Goal: Check status: Check status

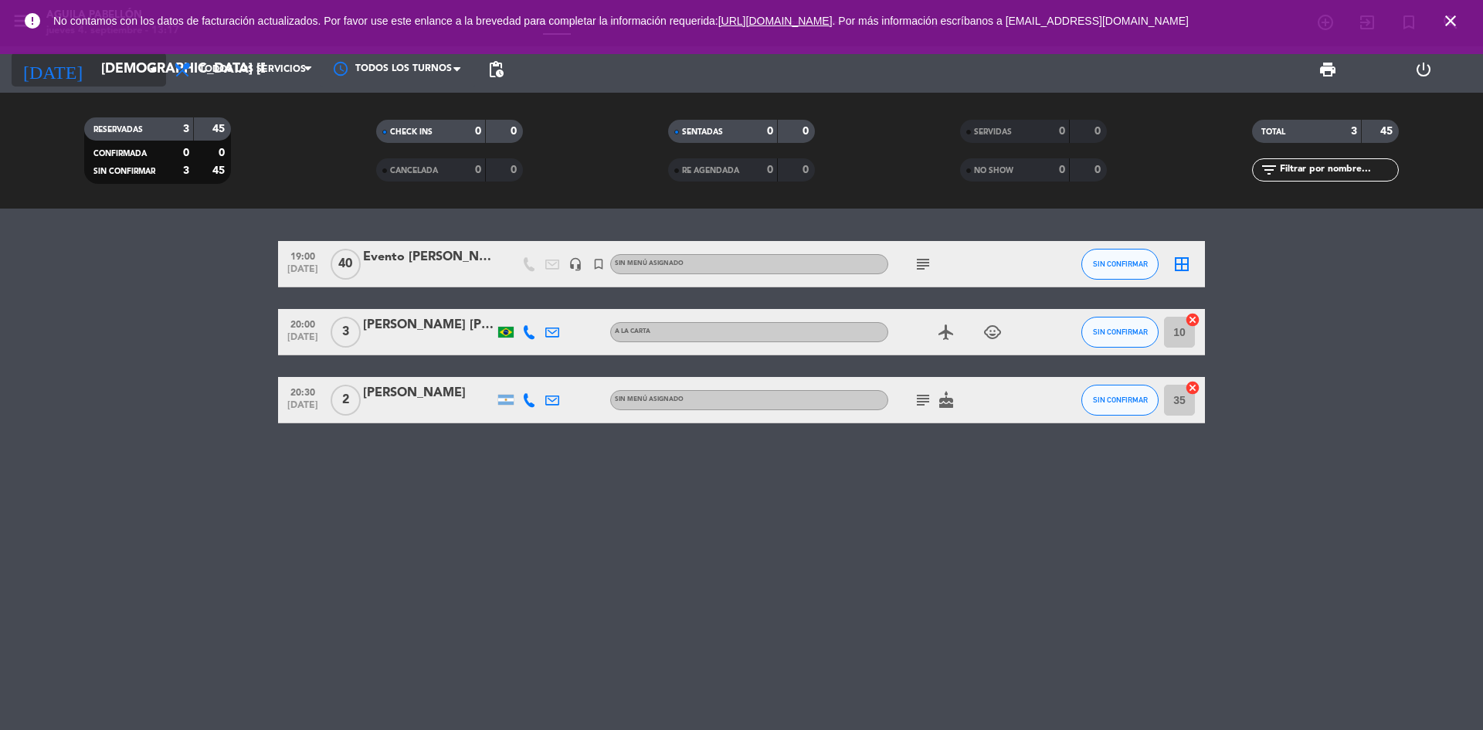
click at [112, 73] on input "[DEMOGRAPHIC_DATA] [DATE]" at bounding box center [182, 69] width 179 height 31
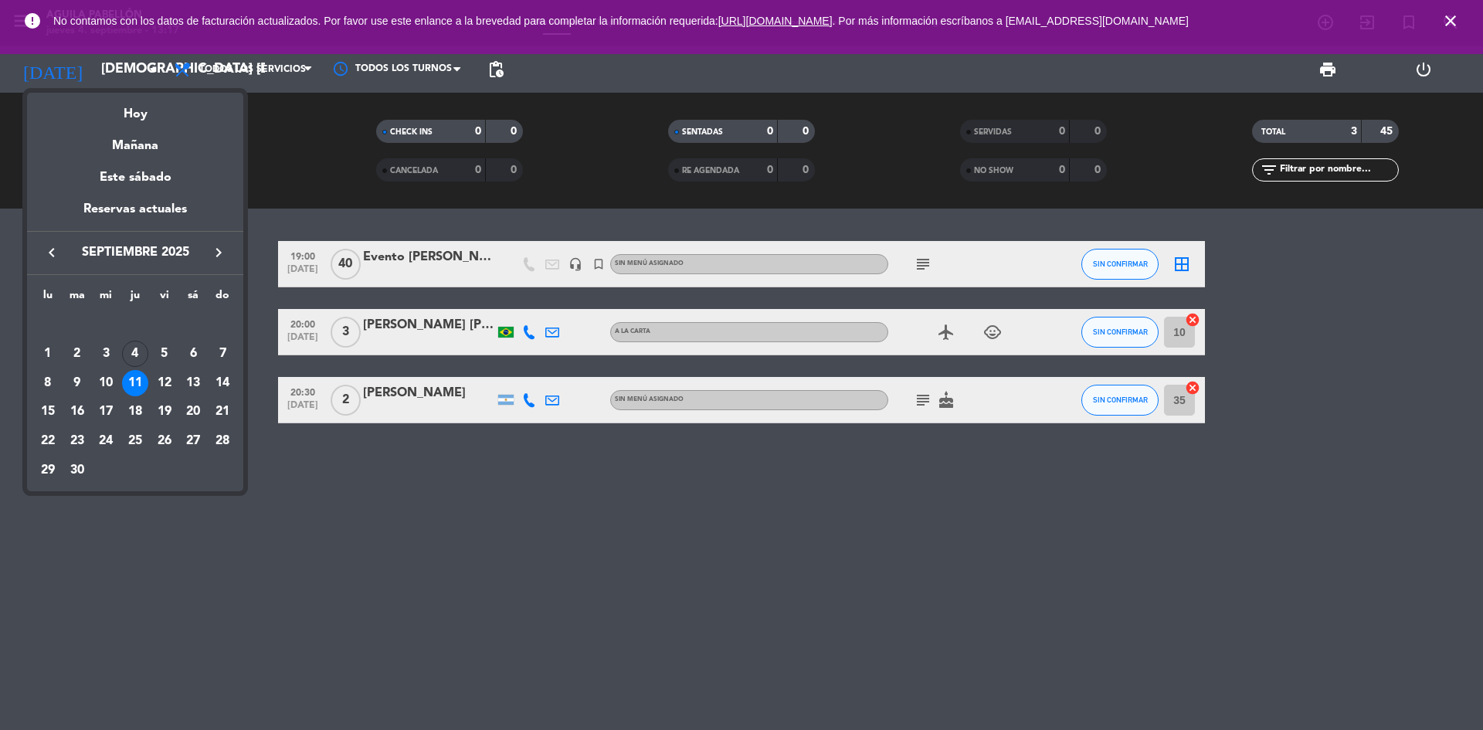
click at [110, 388] on div "10" at bounding box center [106, 383] width 26 height 26
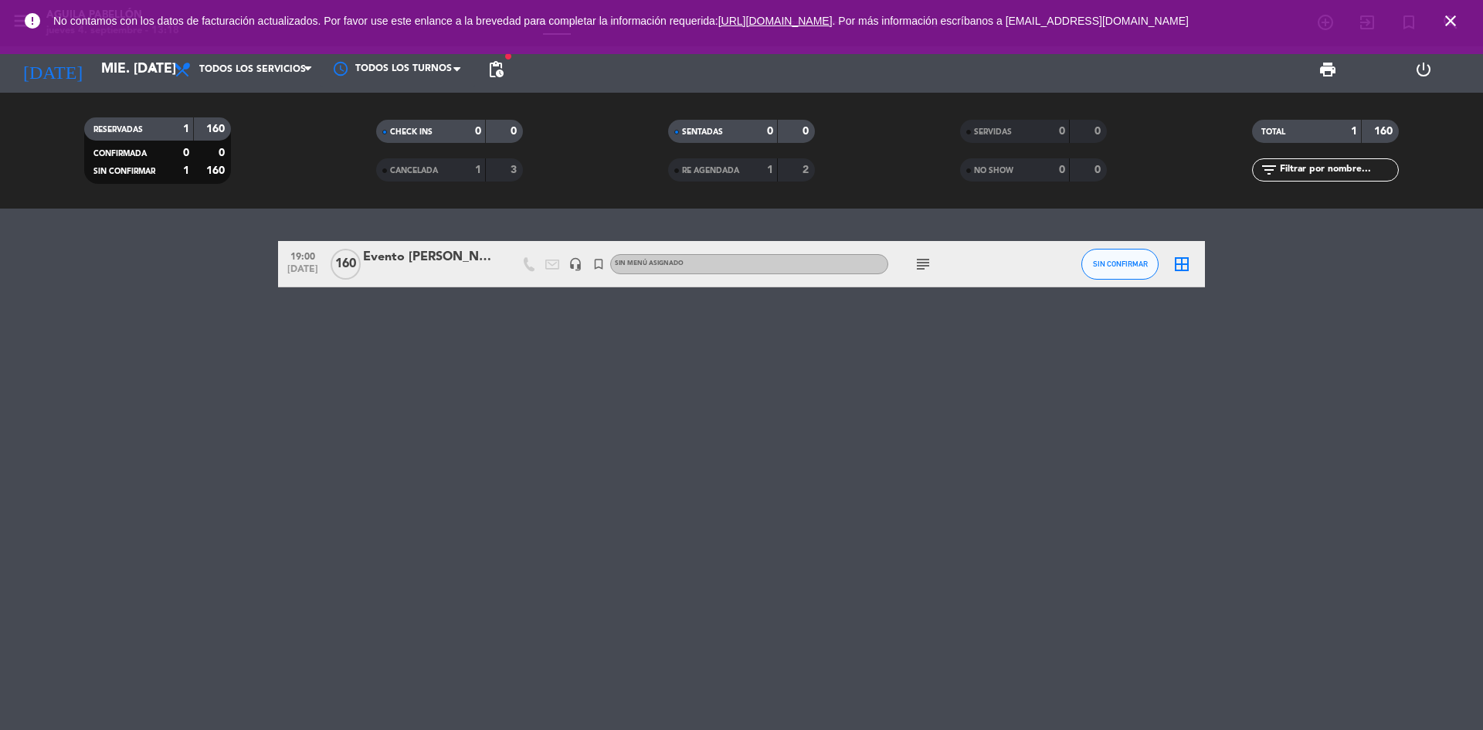
click at [924, 263] on icon "subject" at bounding box center [923, 264] width 19 height 19
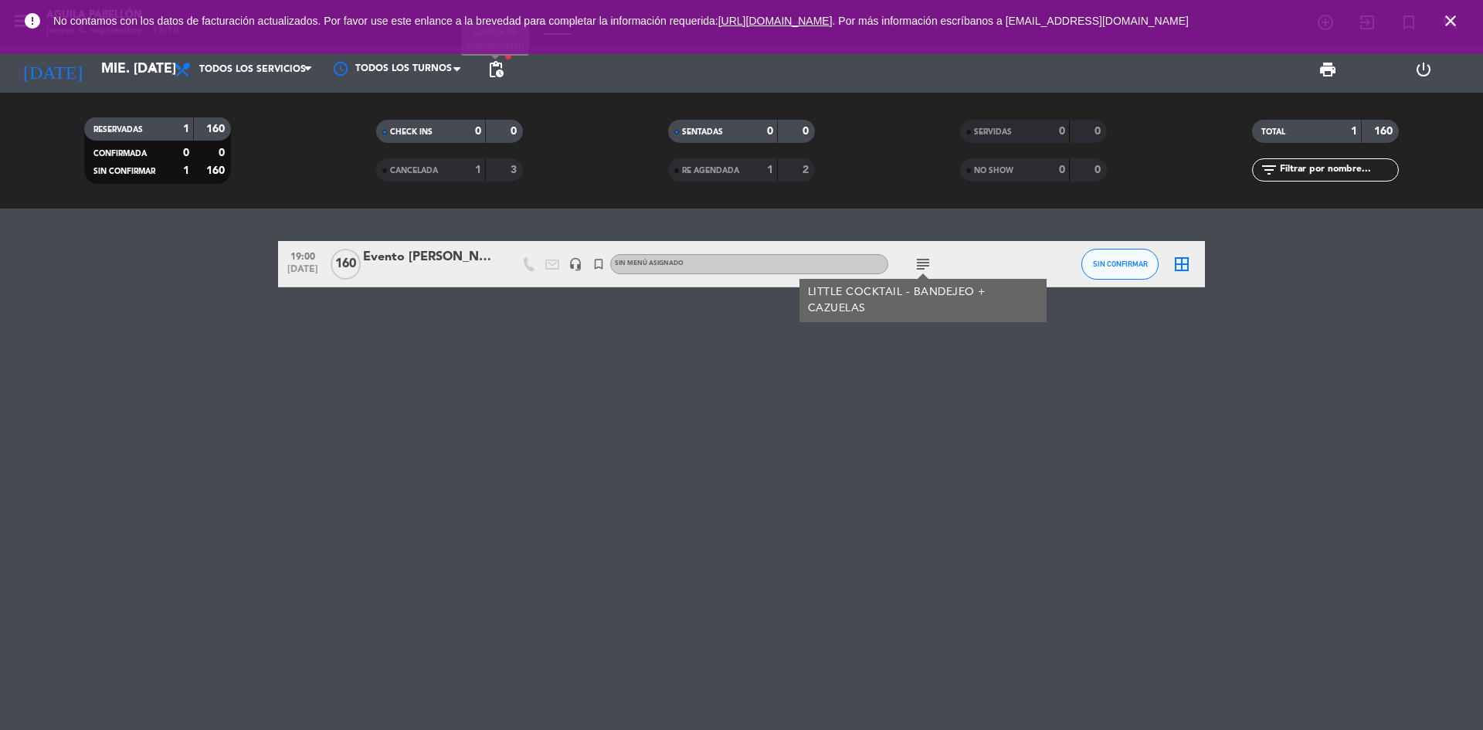
click at [497, 73] on span "pending_actions" at bounding box center [496, 69] width 19 height 19
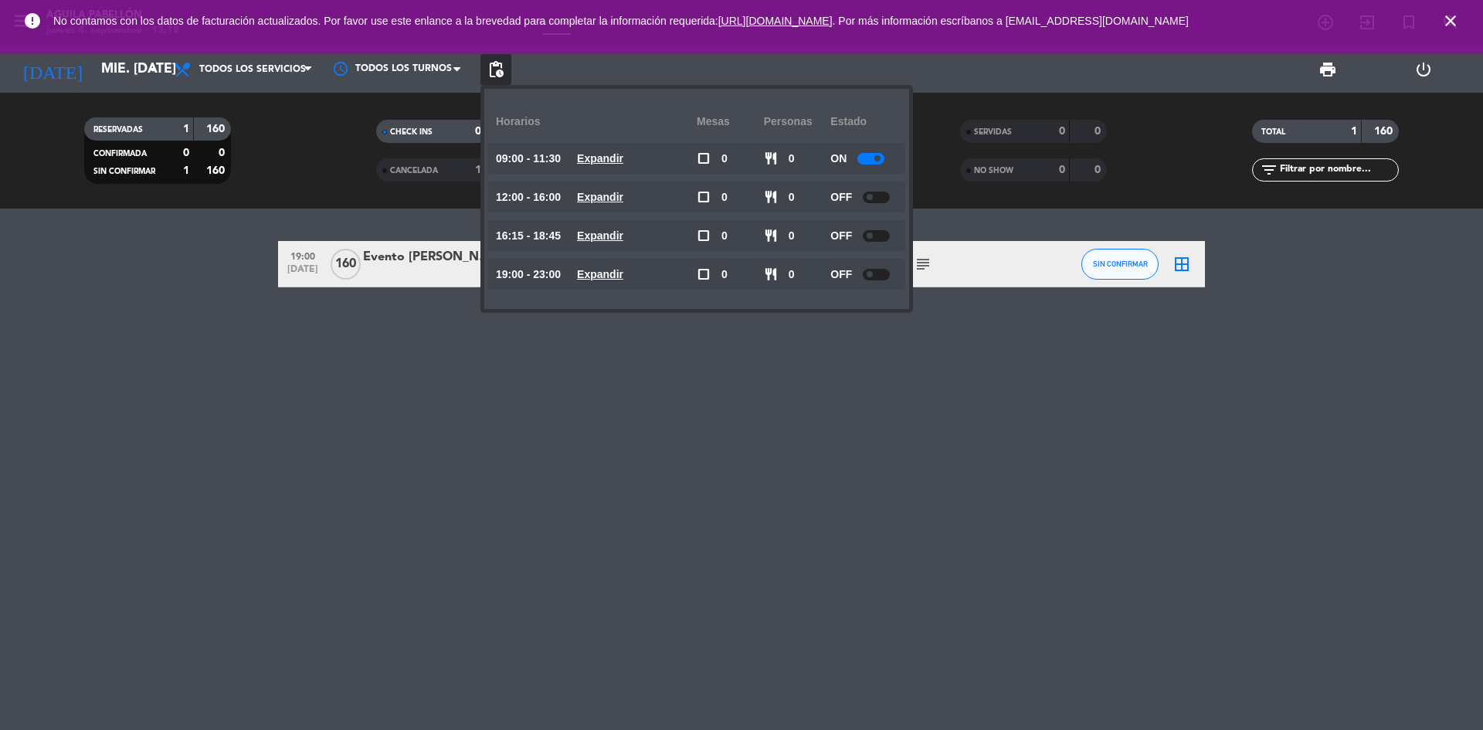
click at [382, 344] on div "19:00 [DATE] 160 Evento [PERSON_NAME] headset_mic turned_in_not Sin menú asigna…" at bounding box center [741, 469] width 1483 height 521
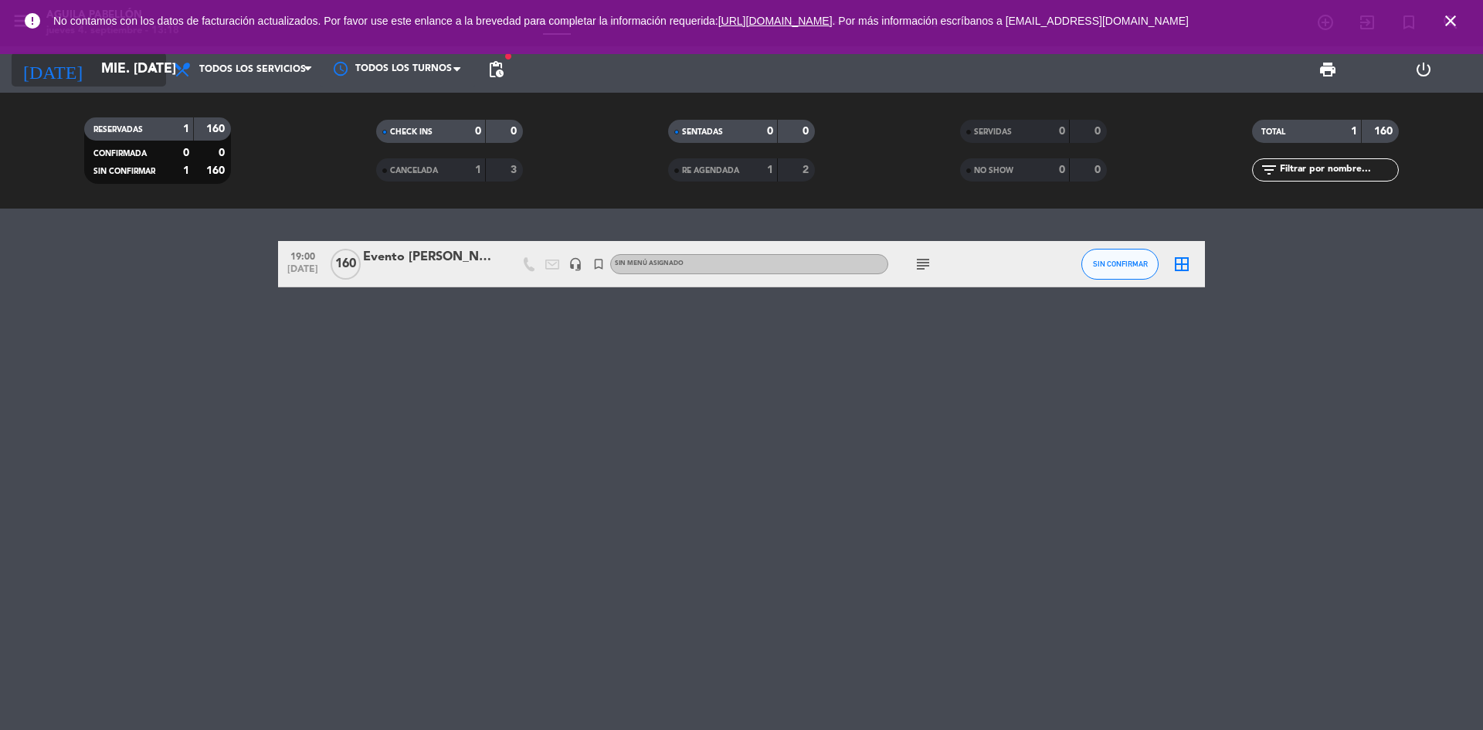
click at [126, 76] on input "mié. [DATE]" at bounding box center [182, 69] width 179 height 31
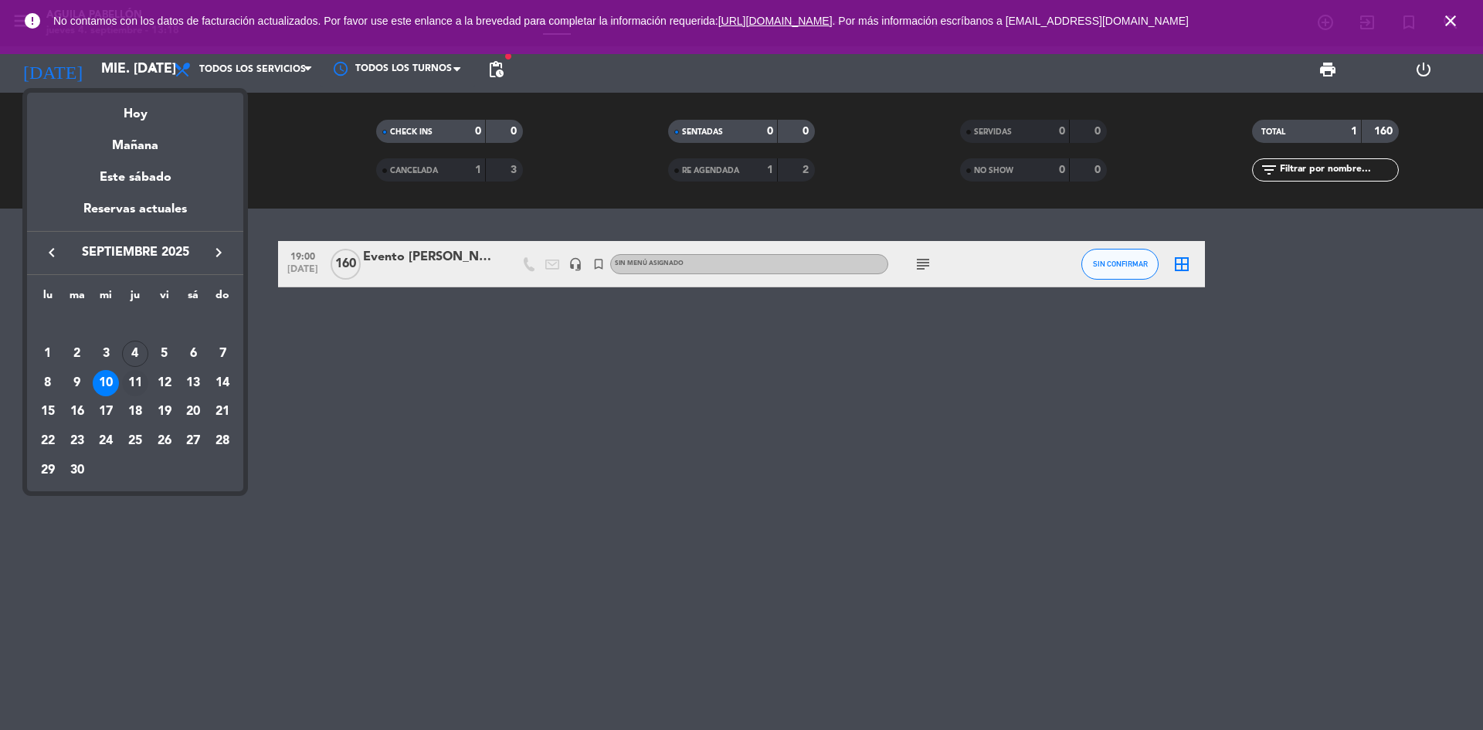
click at [138, 382] on div "11" at bounding box center [135, 383] width 26 height 26
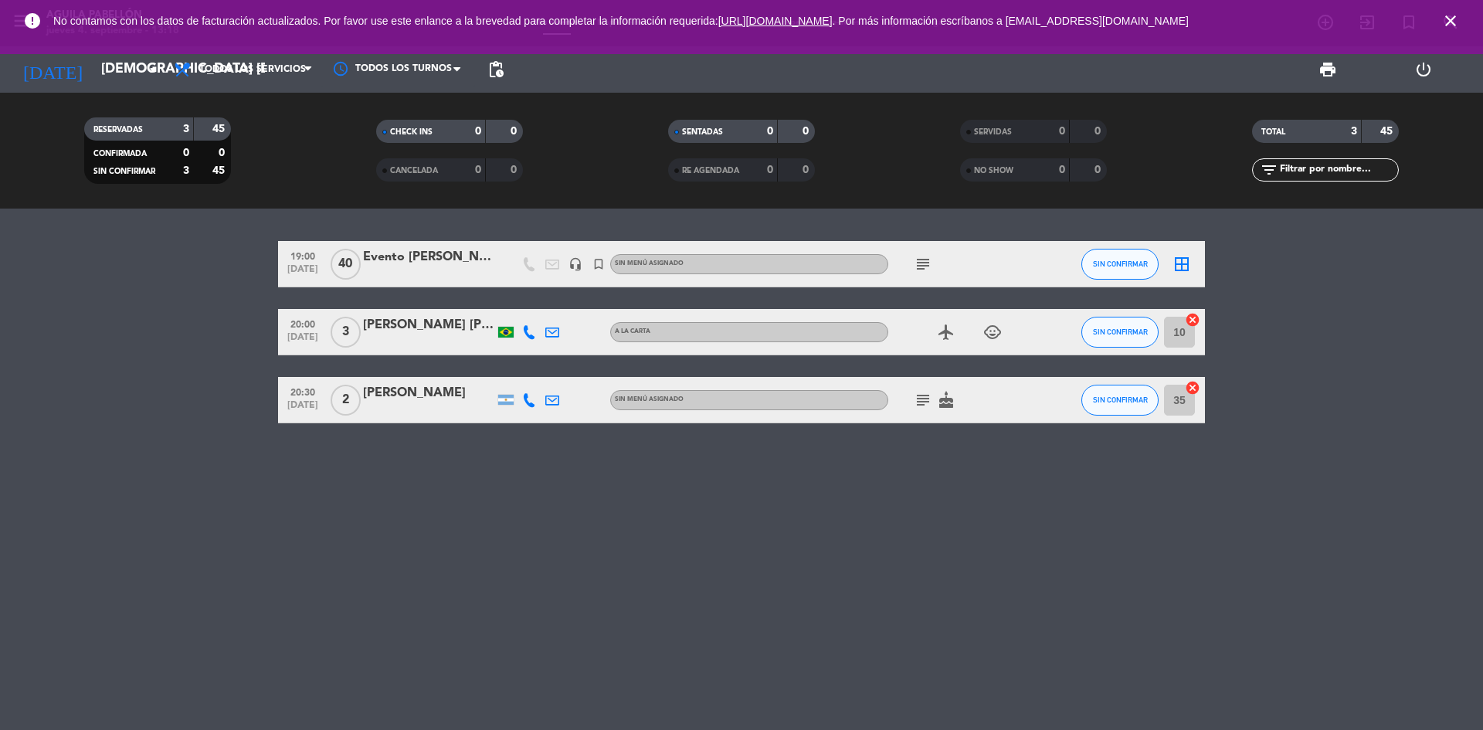
click at [929, 265] on icon "subject" at bounding box center [923, 264] width 19 height 19
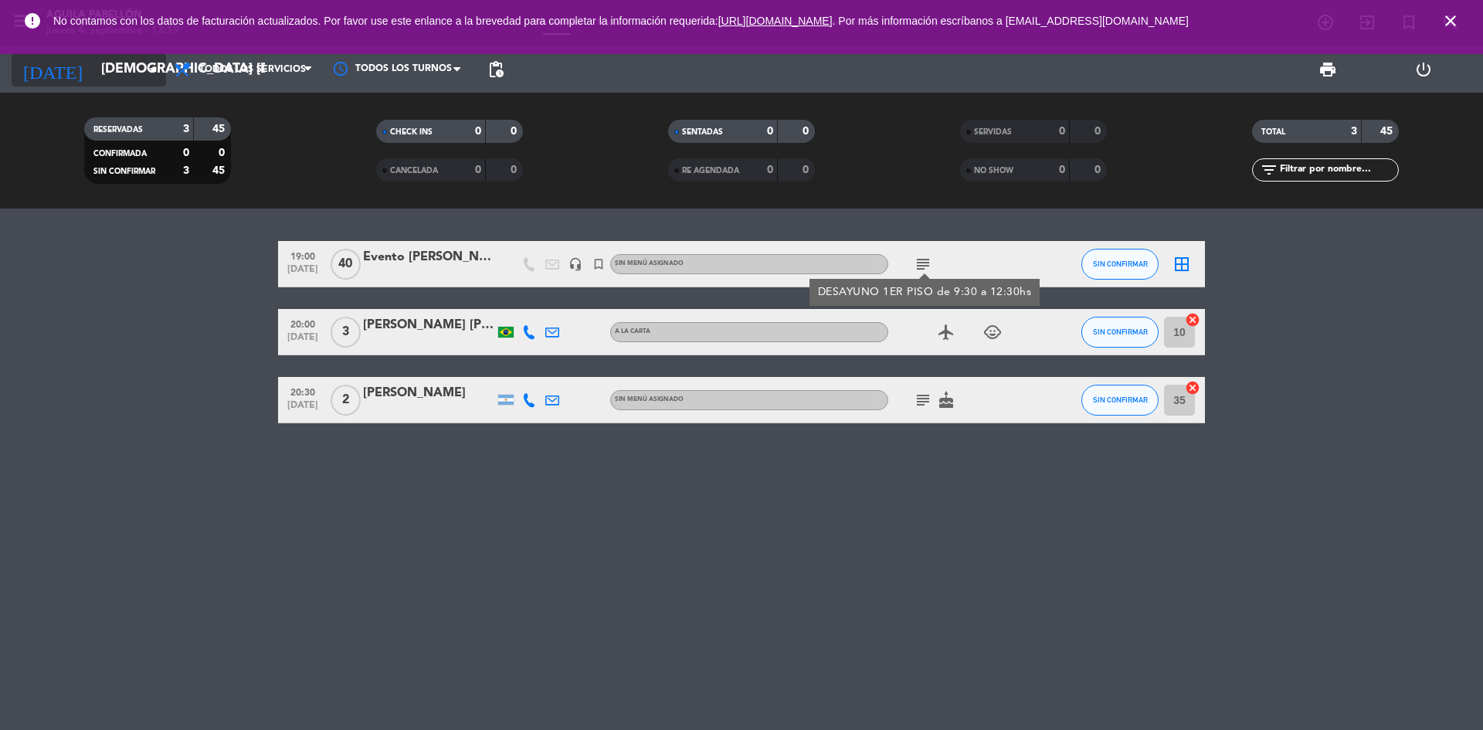
click at [93, 72] on input "[DEMOGRAPHIC_DATA] [DATE]" at bounding box center [182, 69] width 179 height 31
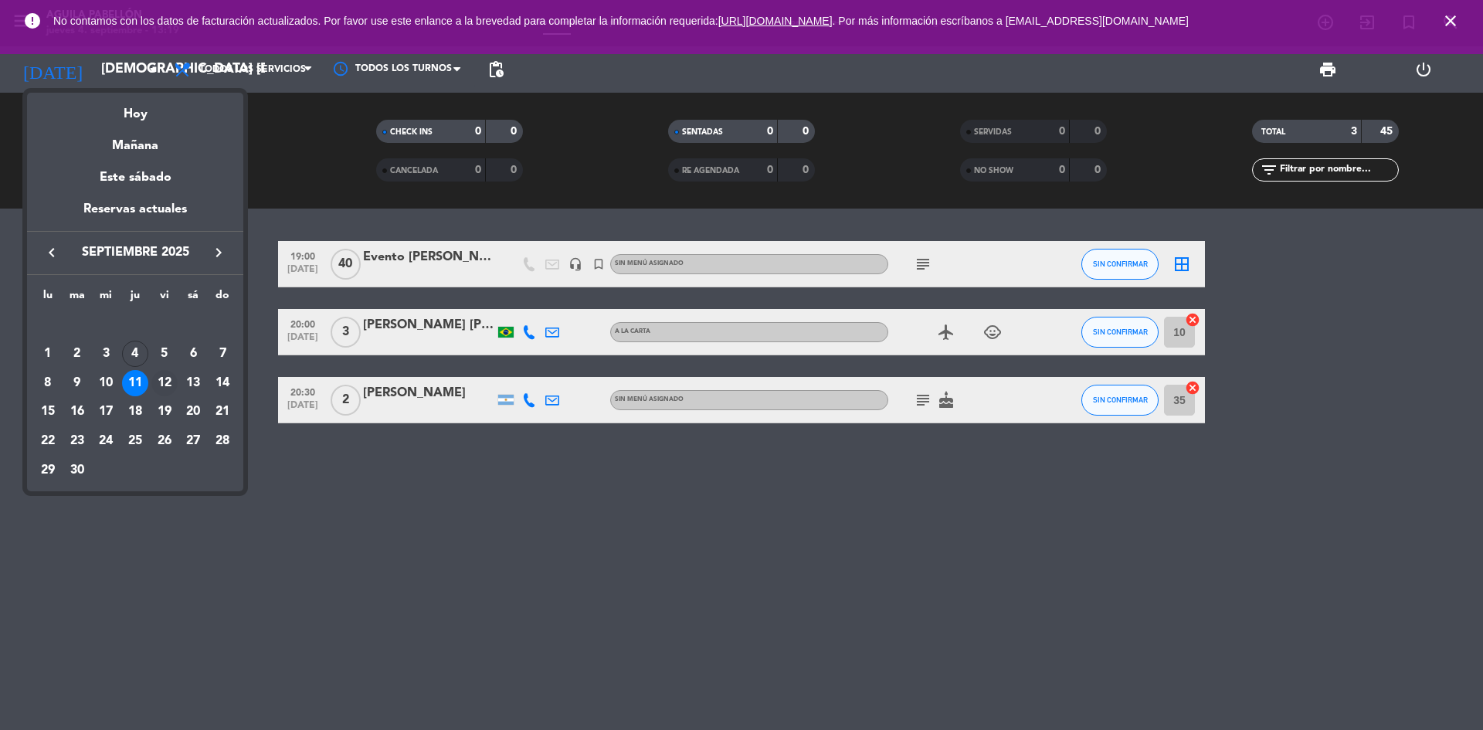
click at [160, 381] on div "12" at bounding box center [164, 383] width 26 height 26
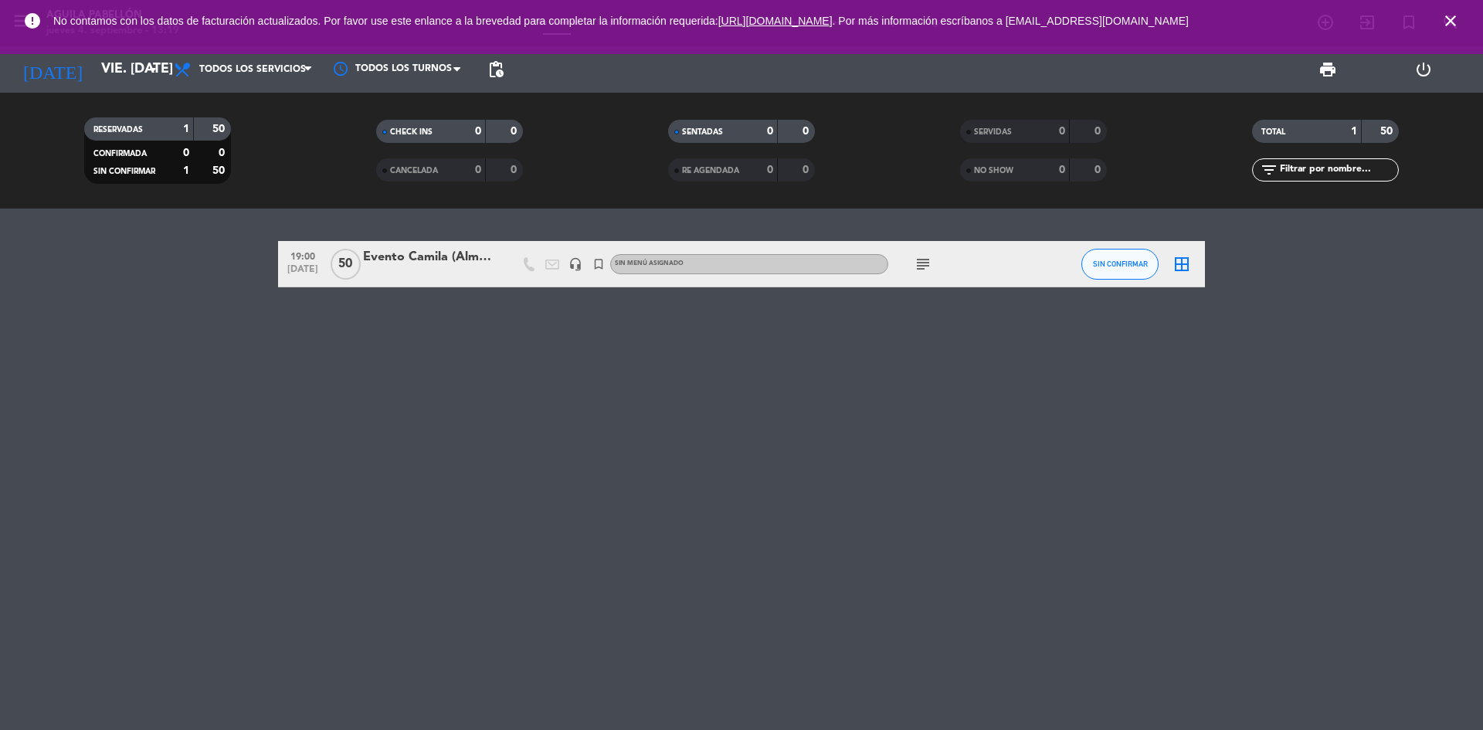
click at [919, 270] on icon "subject" at bounding box center [923, 264] width 19 height 19
click at [106, 59] on input "vie. [DATE]" at bounding box center [182, 69] width 179 height 31
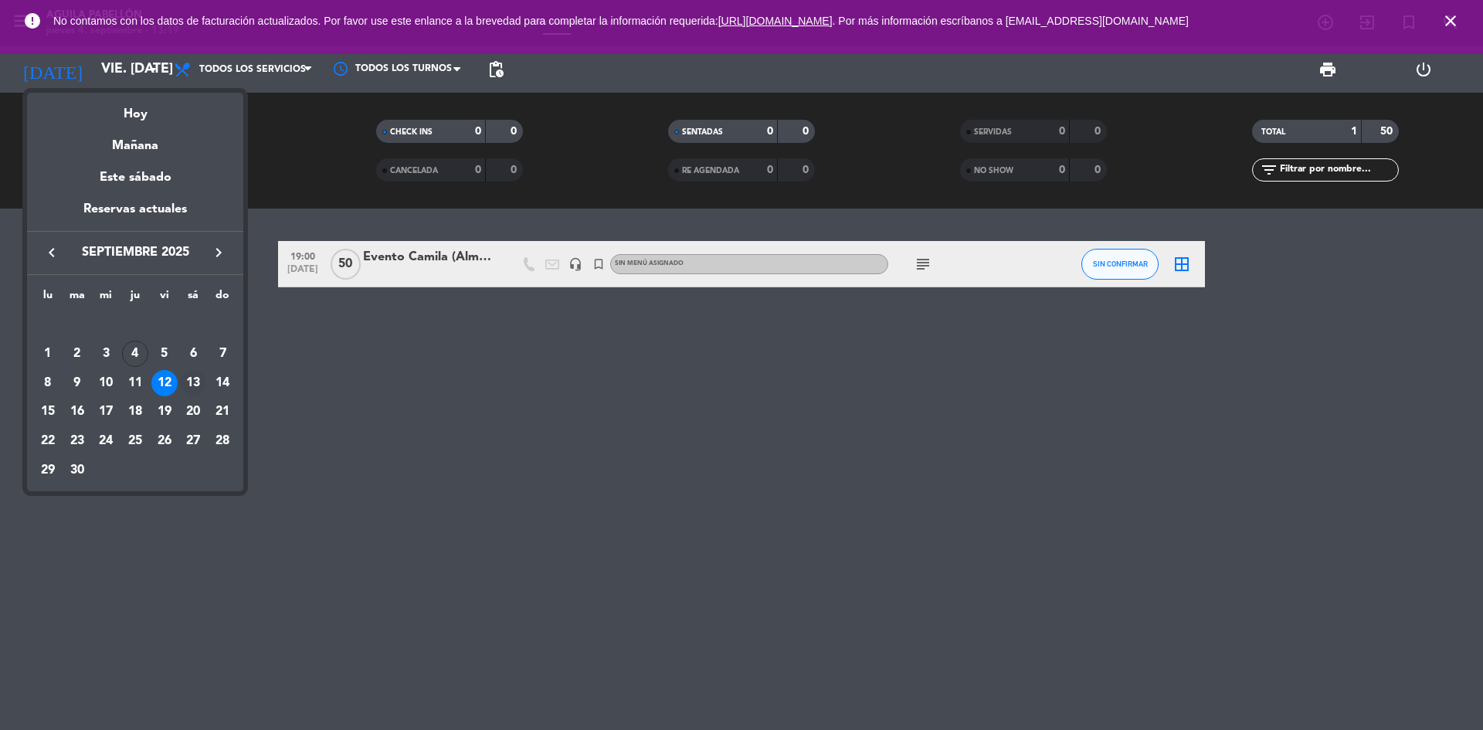
click at [198, 385] on div "13" at bounding box center [193, 383] width 26 height 26
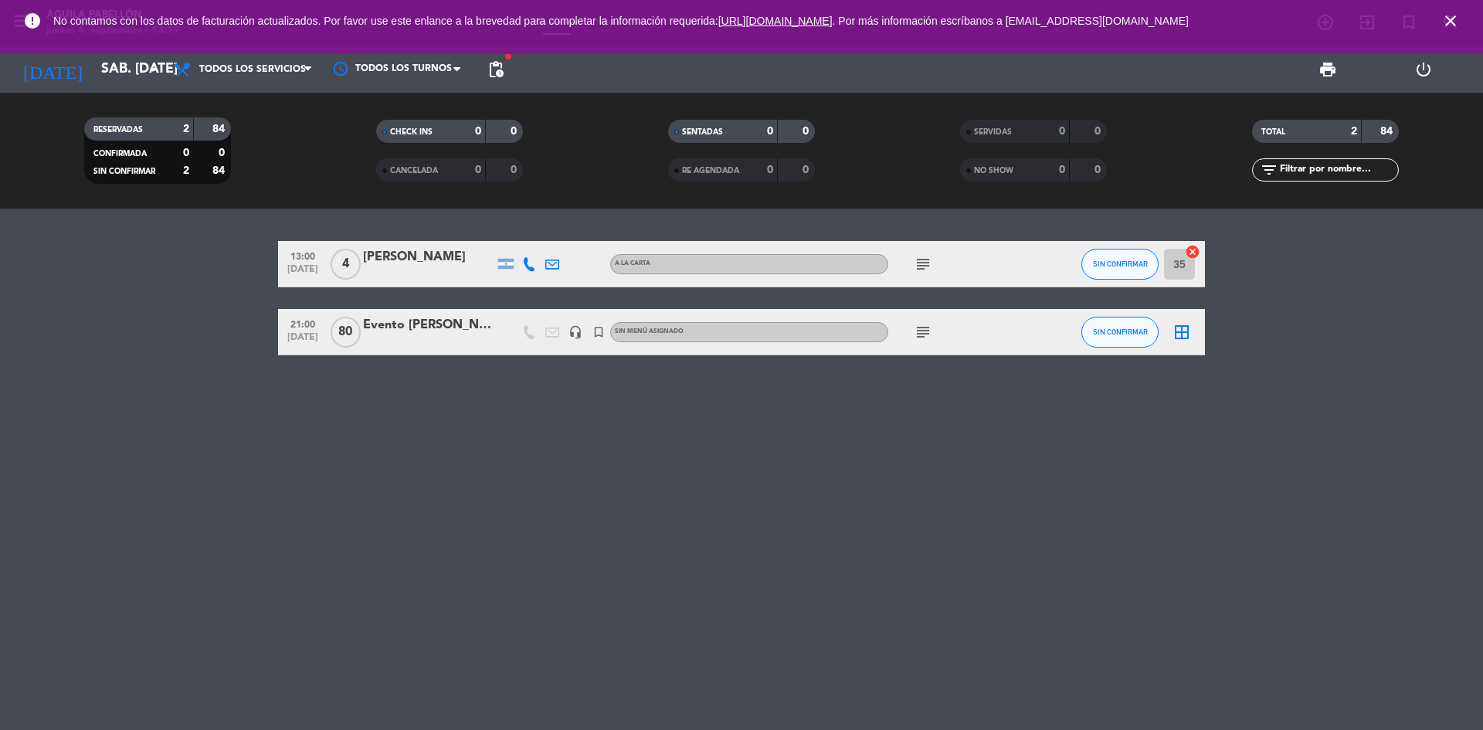
click at [926, 324] on icon "subject" at bounding box center [923, 332] width 19 height 19
click at [139, 66] on input "sáb. [DATE]" at bounding box center [182, 69] width 179 height 31
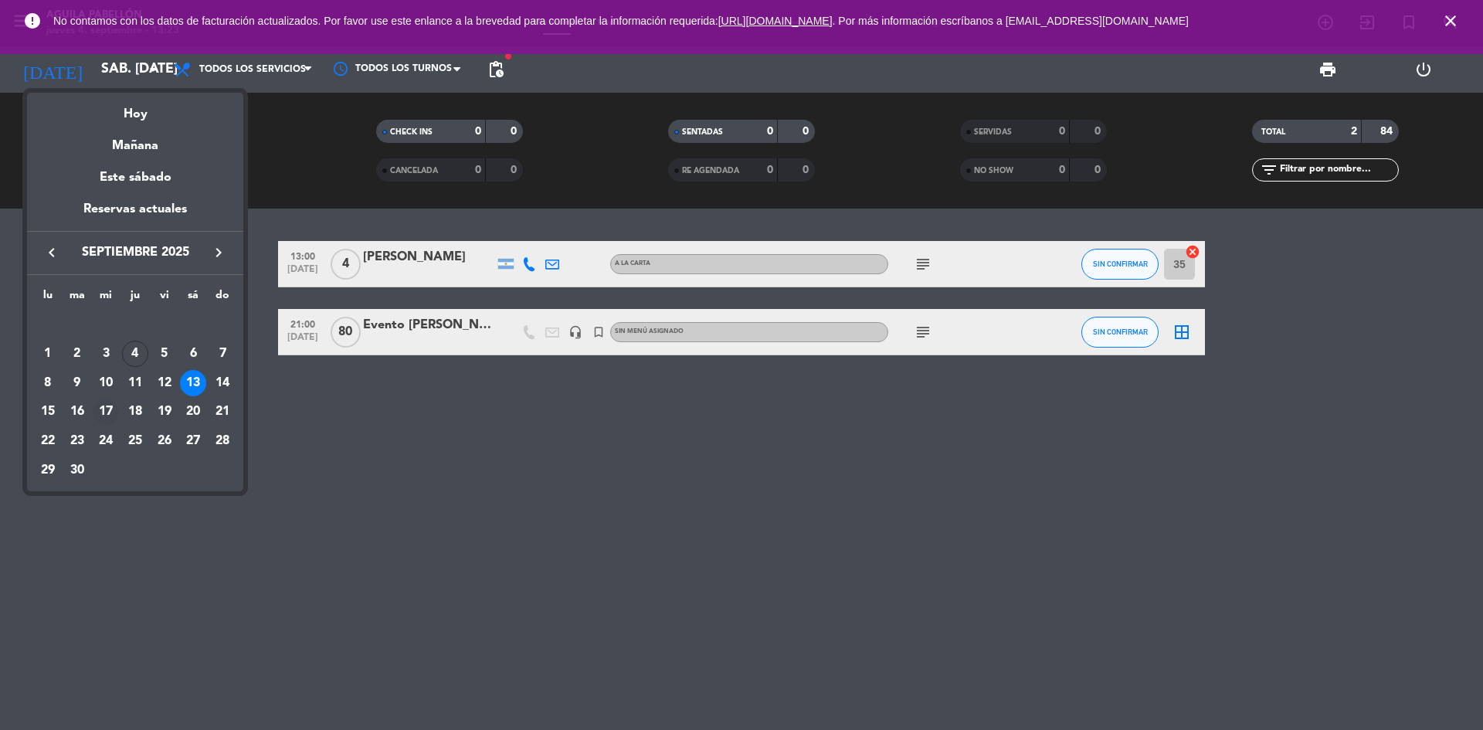
click at [107, 405] on div "17" at bounding box center [106, 412] width 26 height 26
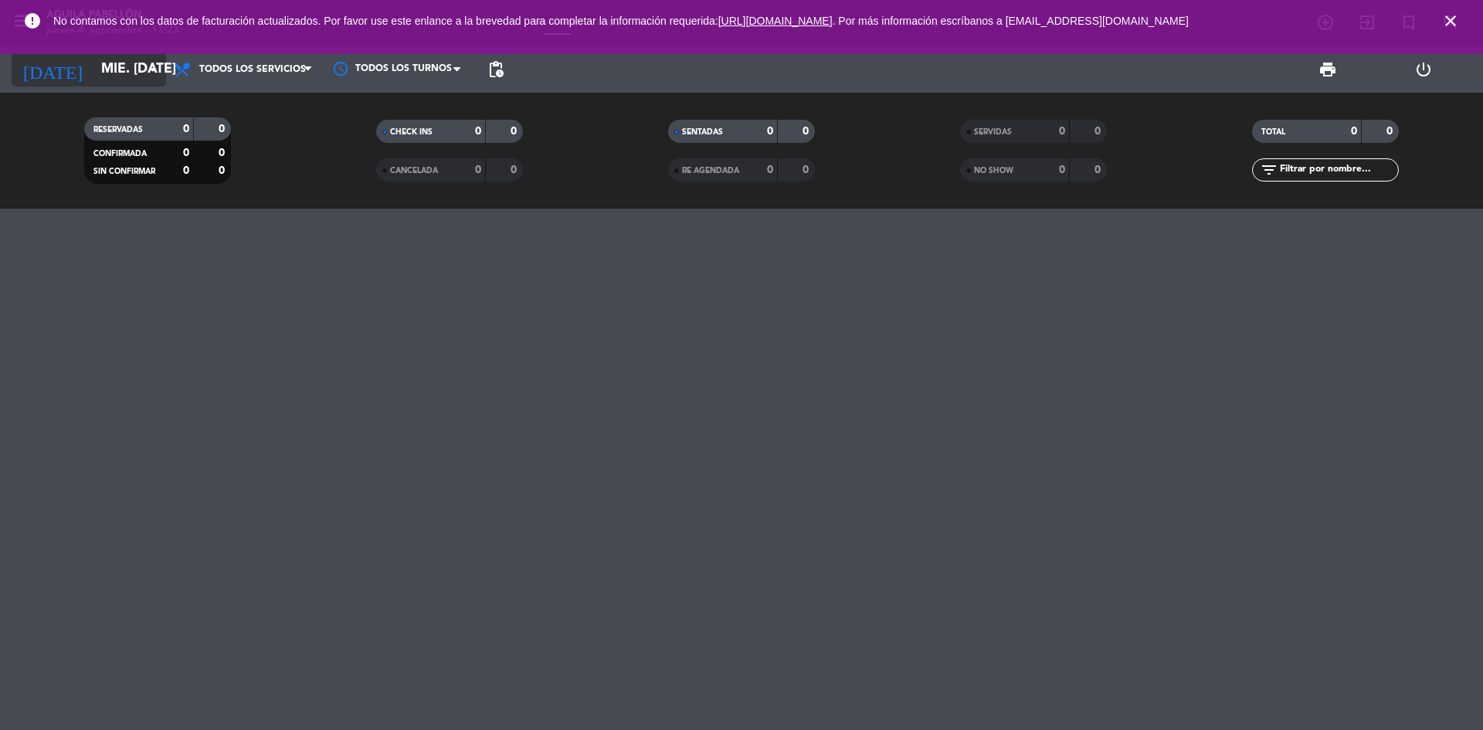
click at [93, 71] on input "mié. [DATE]" at bounding box center [182, 69] width 179 height 31
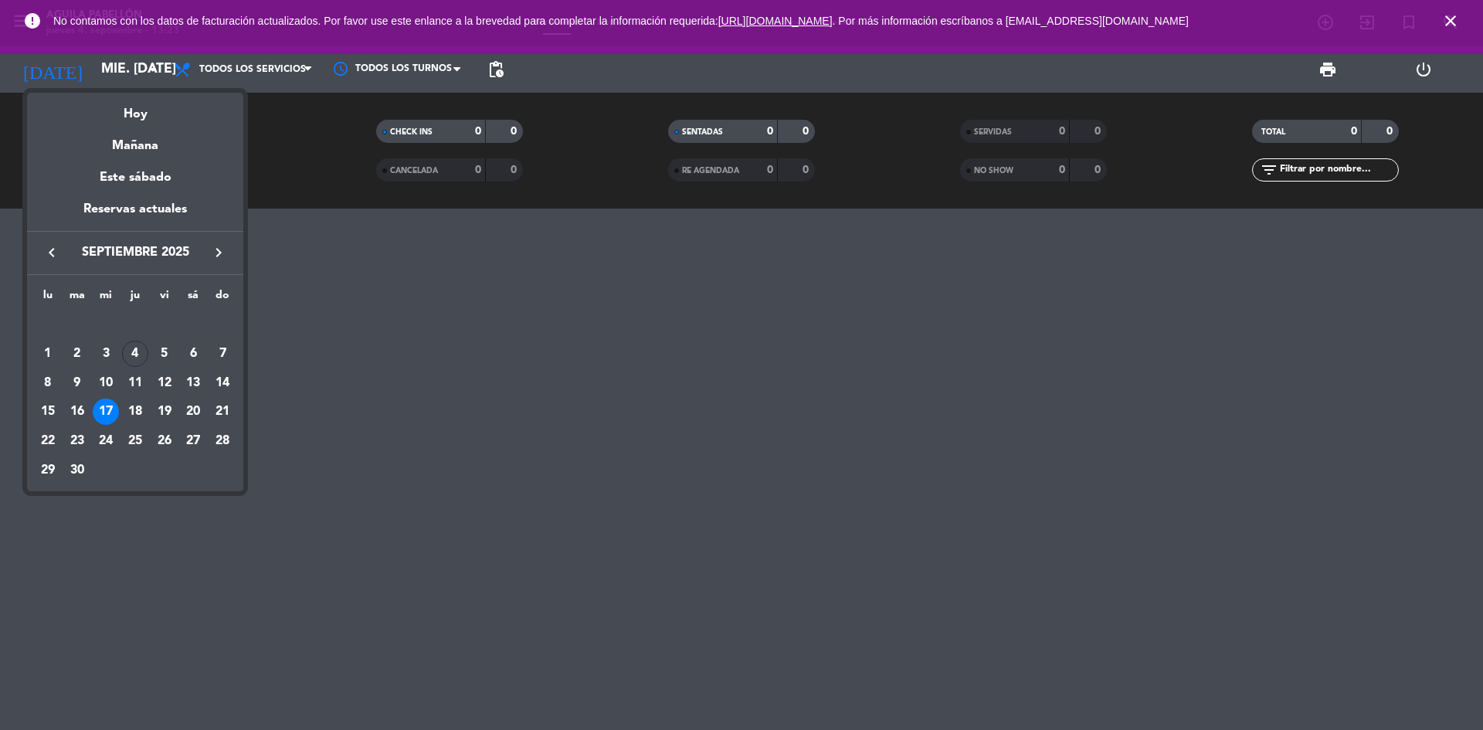
drag, startPoint x: 104, startPoint y: 379, endPoint x: 375, endPoint y: 323, distance: 276.1
click at [106, 379] on div "10" at bounding box center [106, 383] width 26 height 26
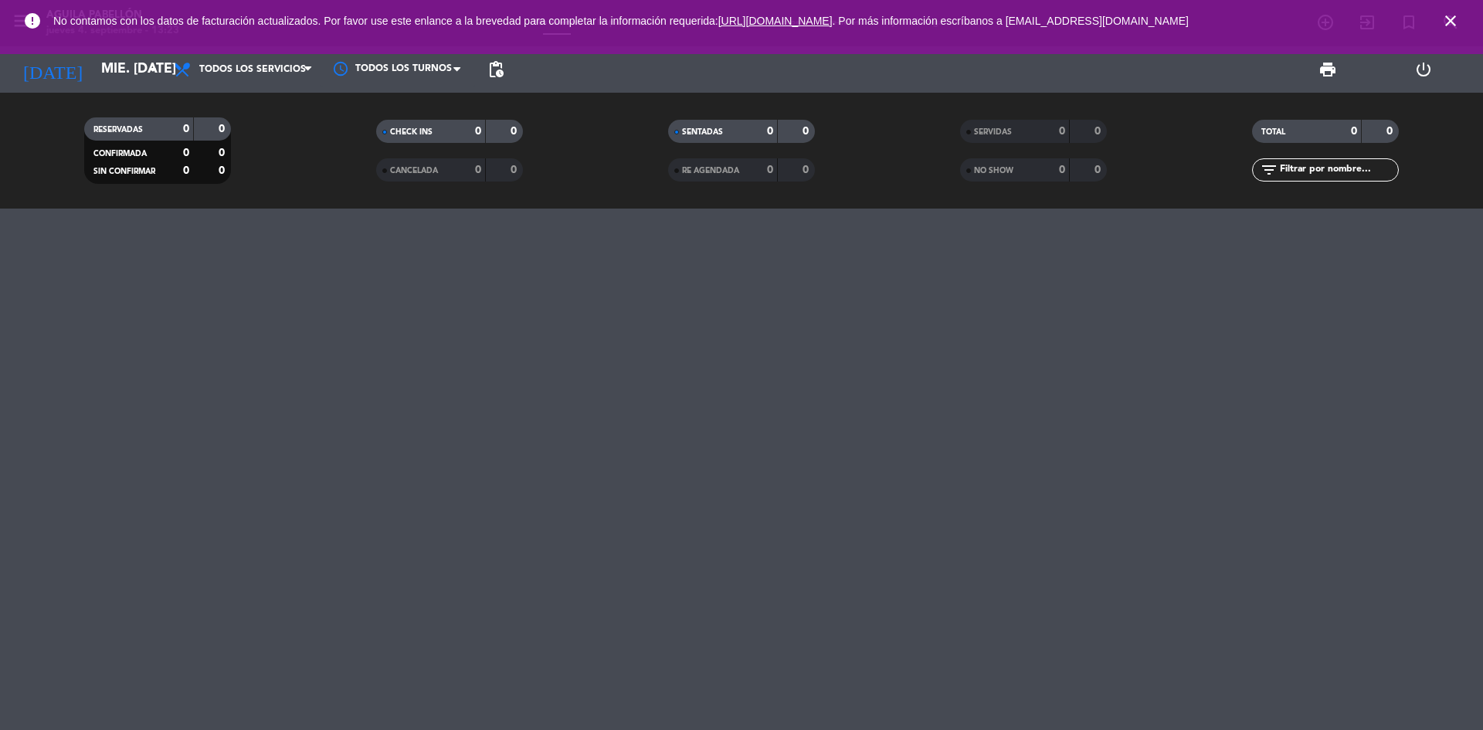
type input "mié. [DATE]"
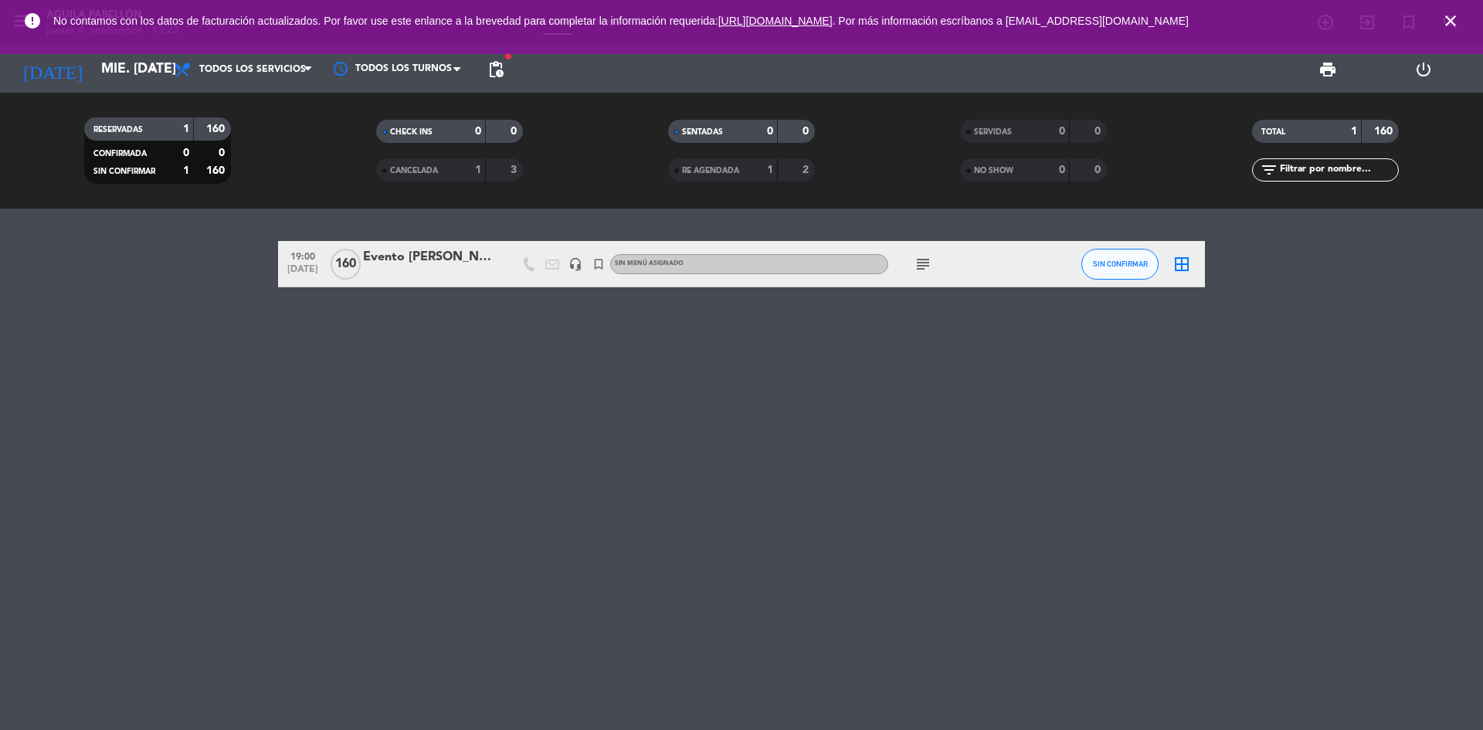
click at [929, 263] on icon "subject" at bounding box center [923, 264] width 19 height 19
drag, startPoint x: 928, startPoint y: 393, endPoint x: 898, endPoint y: 372, distance: 36.6
click at [928, 393] on div "19:00 [DATE] 160 Evento [PERSON_NAME] headset_mic turned_in_not Sin menú asigna…" at bounding box center [741, 469] width 1483 height 521
